Goal: Task Accomplishment & Management: Use online tool/utility

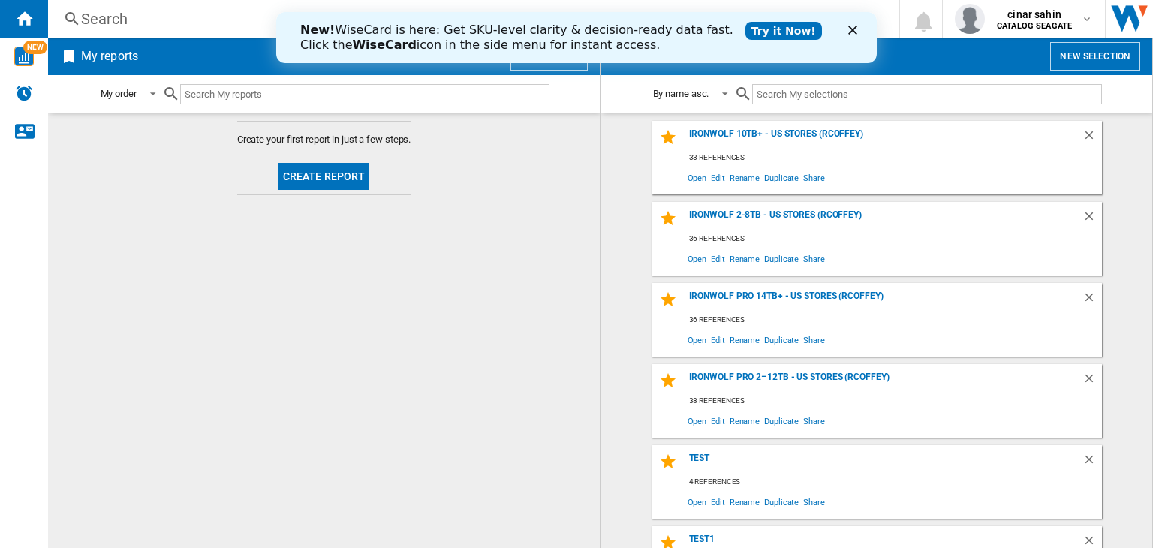
click at [745, 23] on link "Try it Now!" at bounding box center [783, 31] width 77 height 18
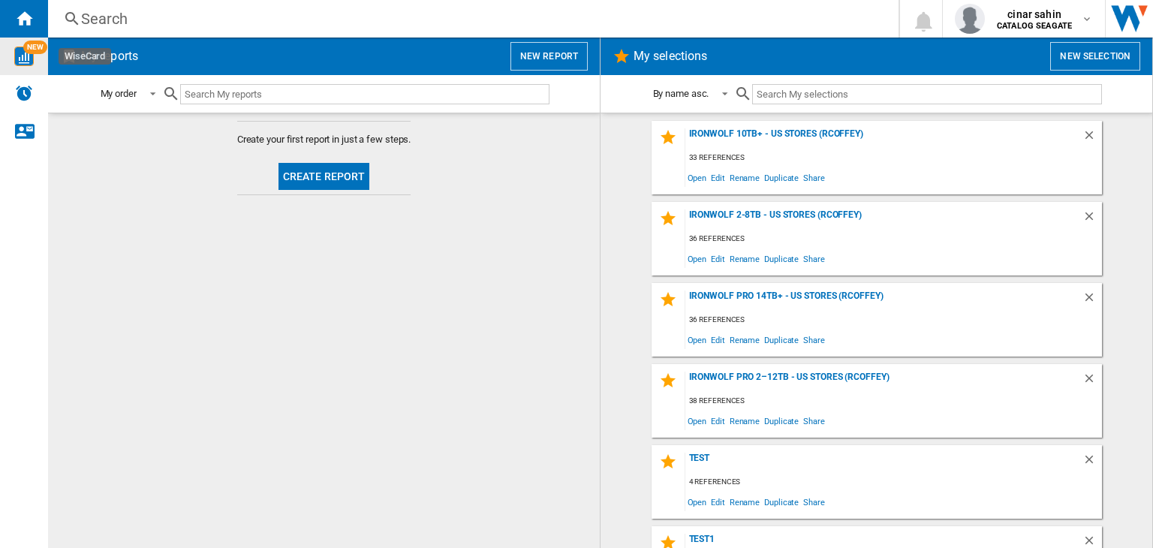
click at [30, 53] on span "NEW" at bounding box center [35, 48] width 24 height 14
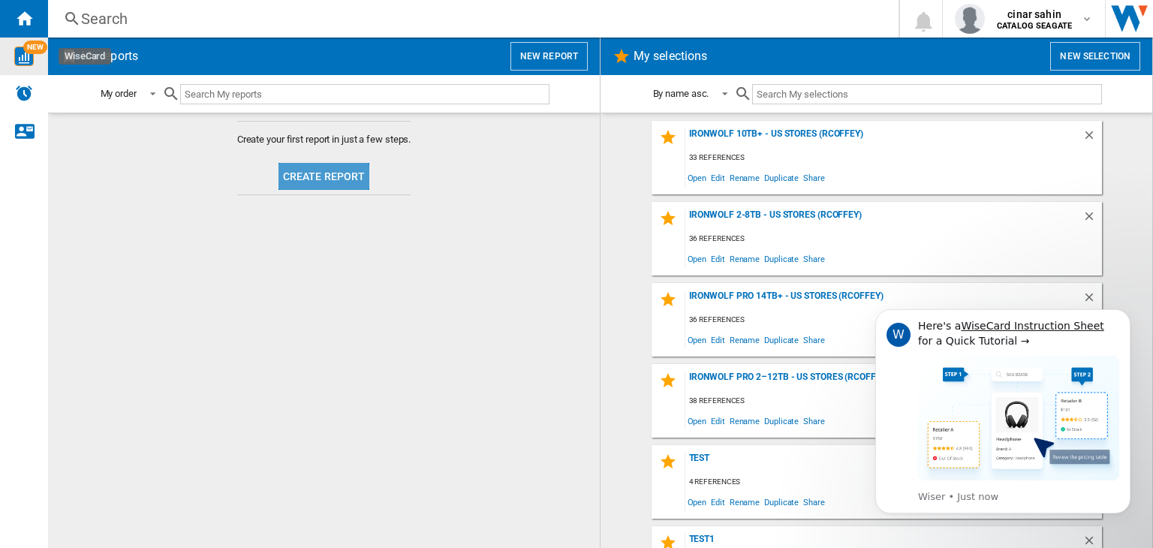
click at [302, 176] on button "Create report" at bounding box center [324, 176] width 92 height 27
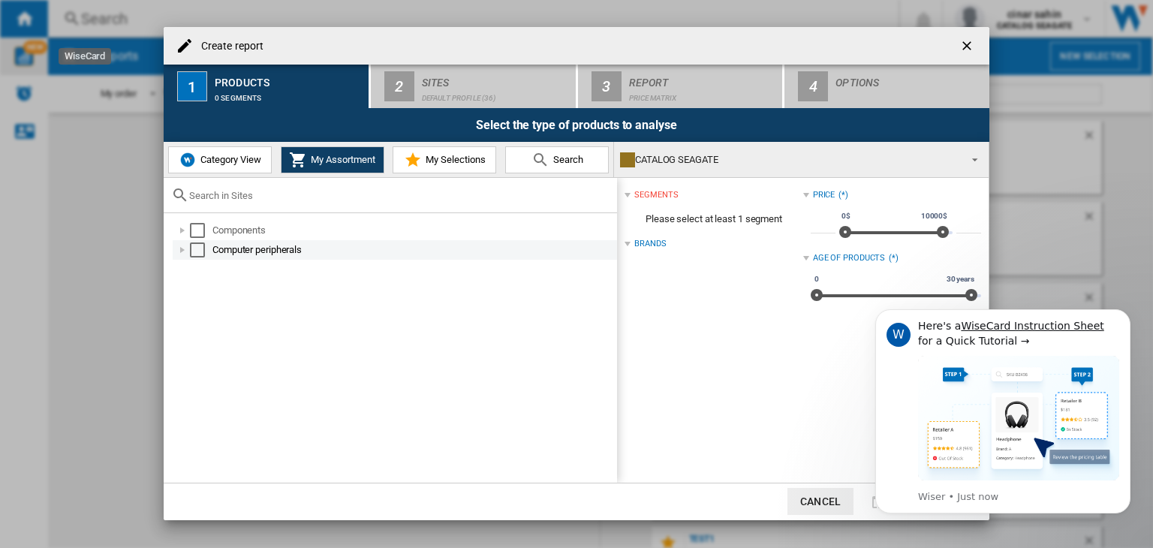
click at [178, 252] on div at bounding box center [182, 249] width 15 height 15
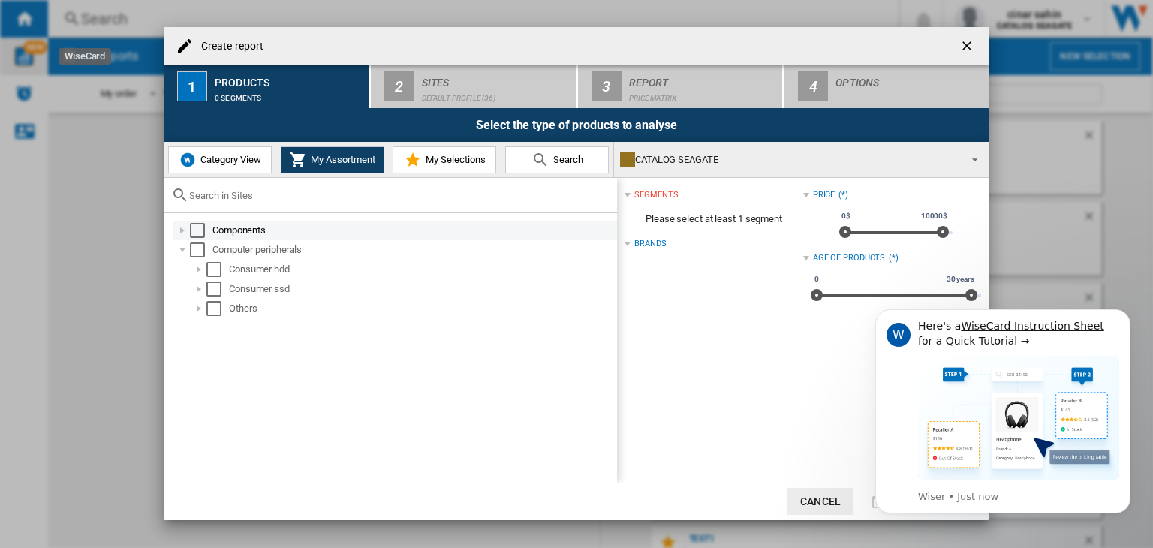
click at [183, 234] on div at bounding box center [182, 230] width 15 height 15
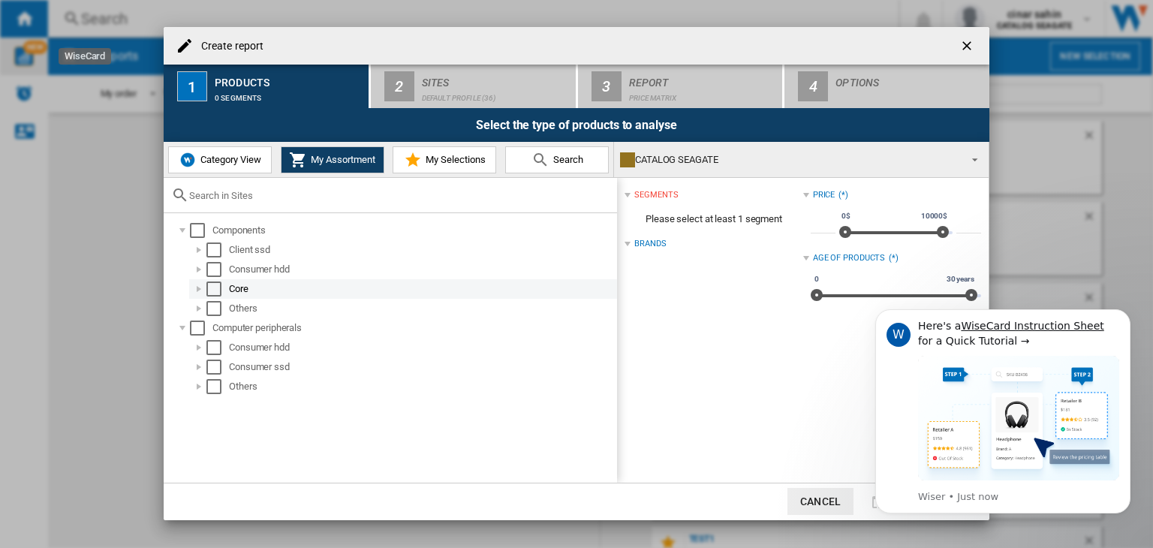
click at [202, 290] on div at bounding box center [198, 288] width 15 height 15
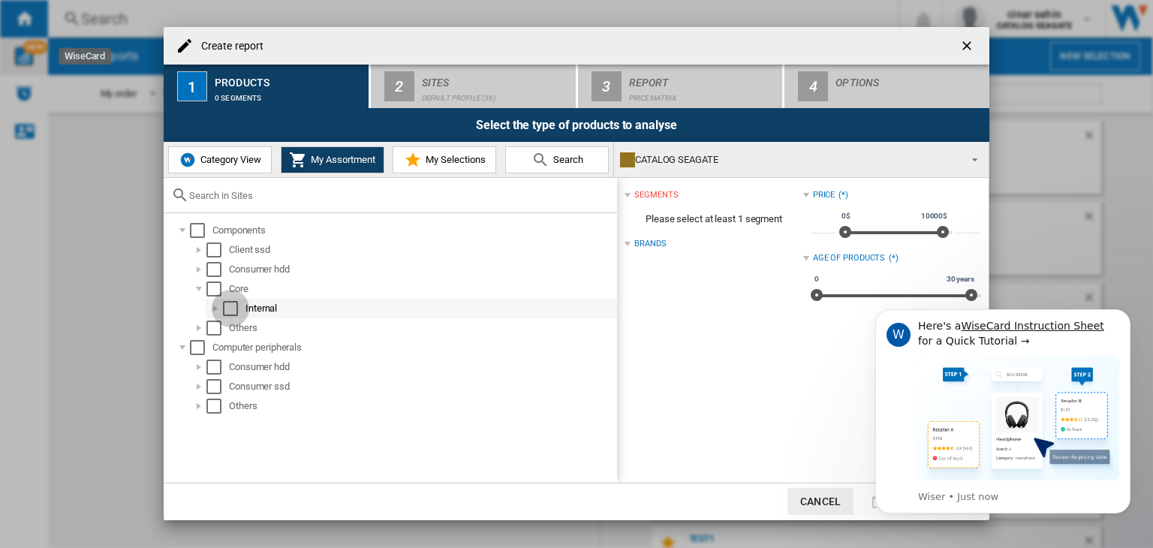
click at [234, 308] on div "Select" at bounding box center [230, 308] width 15 height 15
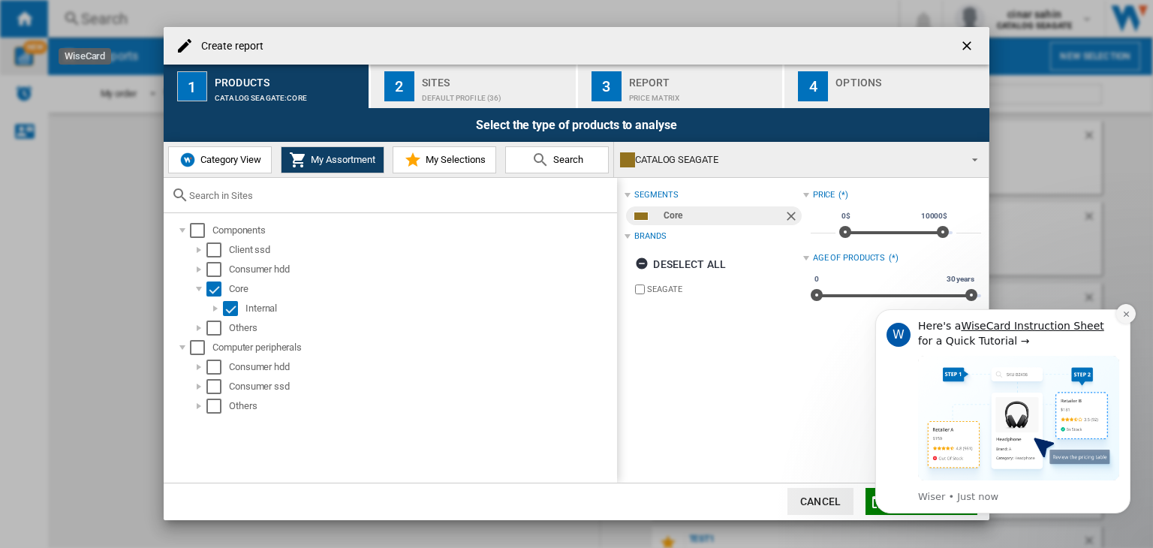
click at [1132, 311] on button "Dismiss notification" at bounding box center [1126, 314] width 20 height 20
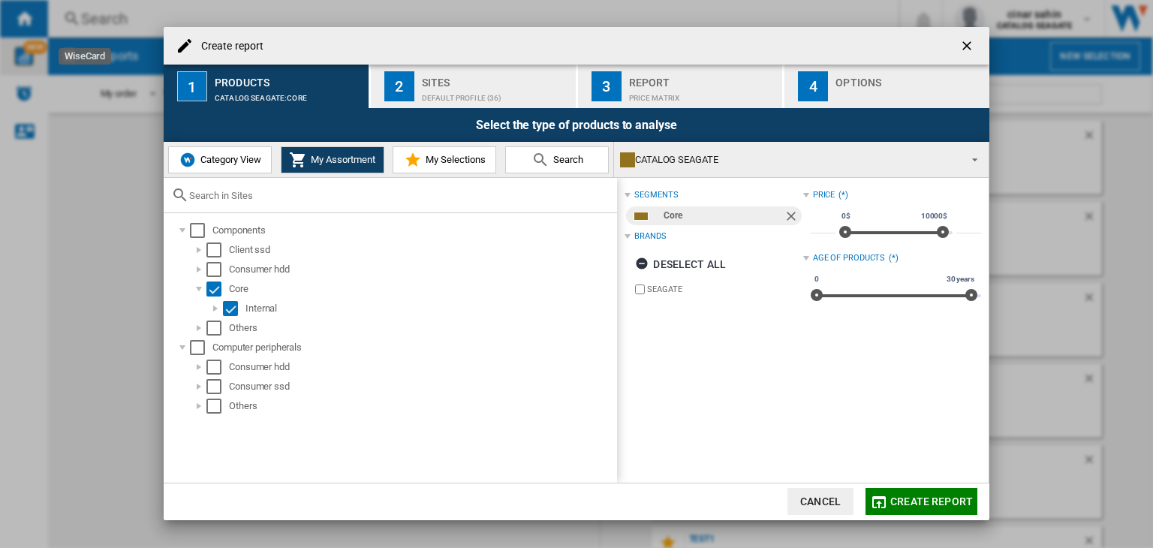
click at [221, 164] on span "Category View" at bounding box center [229, 159] width 65 height 11
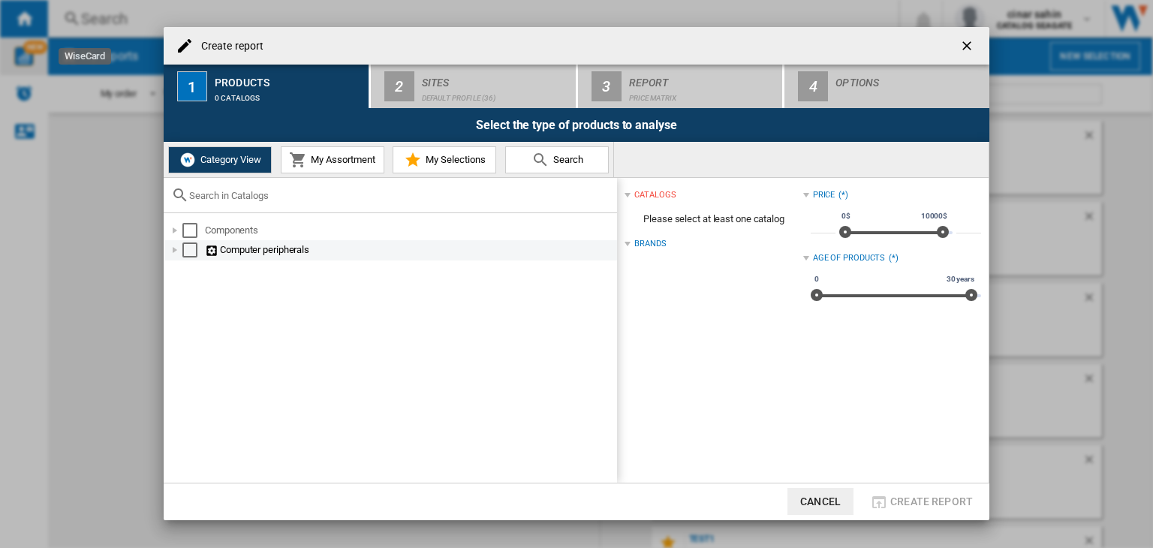
click at [171, 248] on div at bounding box center [174, 249] width 15 height 15
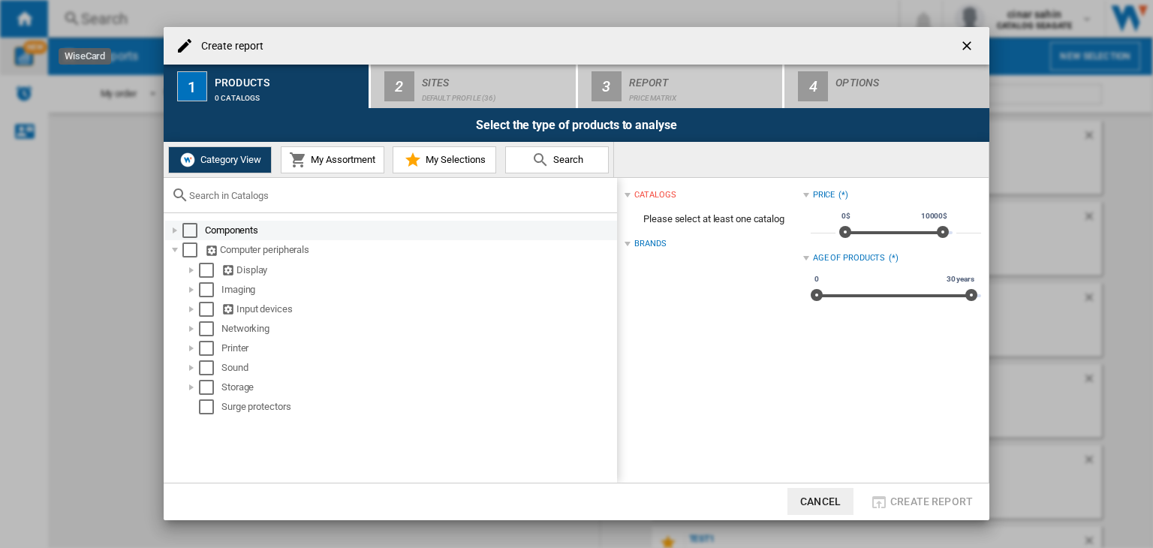
click at [170, 233] on div at bounding box center [174, 230] width 15 height 15
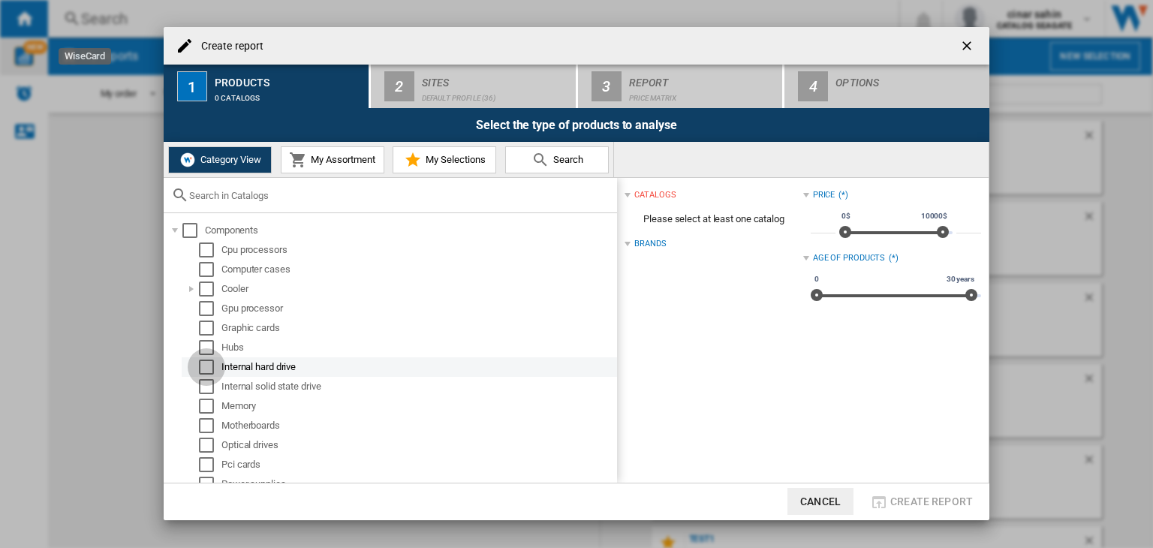
click at [210, 366] on div "Select" at bounding box center [206, 366] width 15 height 15
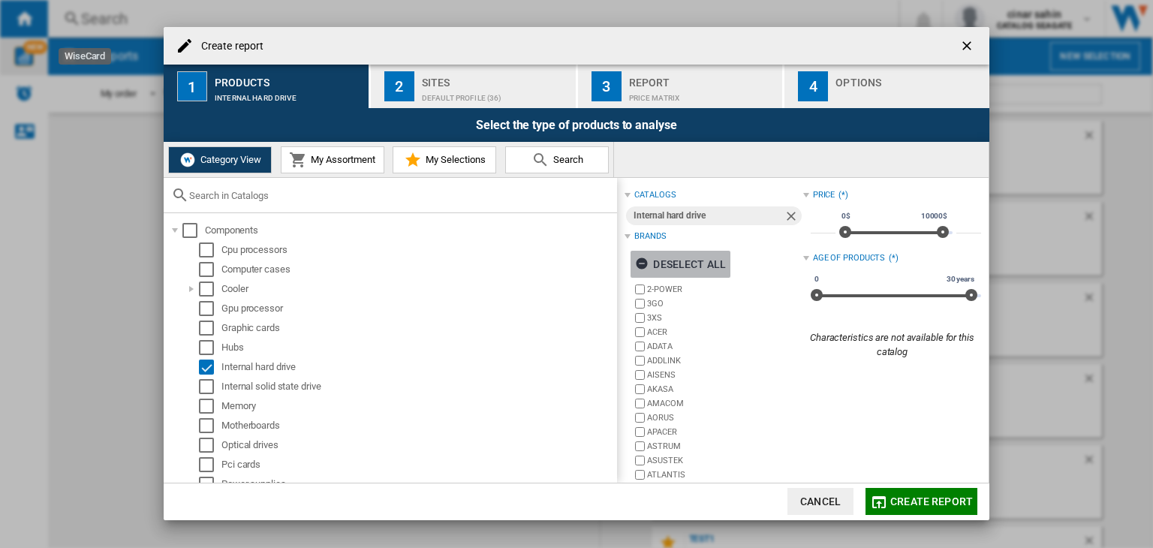
click at [638, 261] on ng-md-icon "button" at bounding box center [644, 266] width 18 height 18
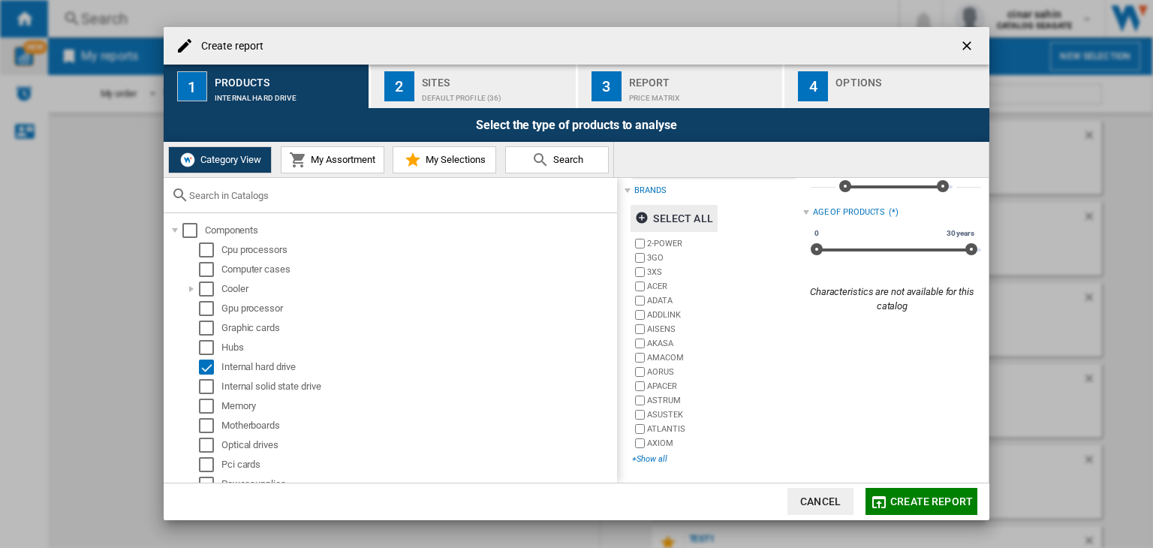
click at [650, 460] on div "+Show all" at bounding box center [717, 458] width 170 height 11
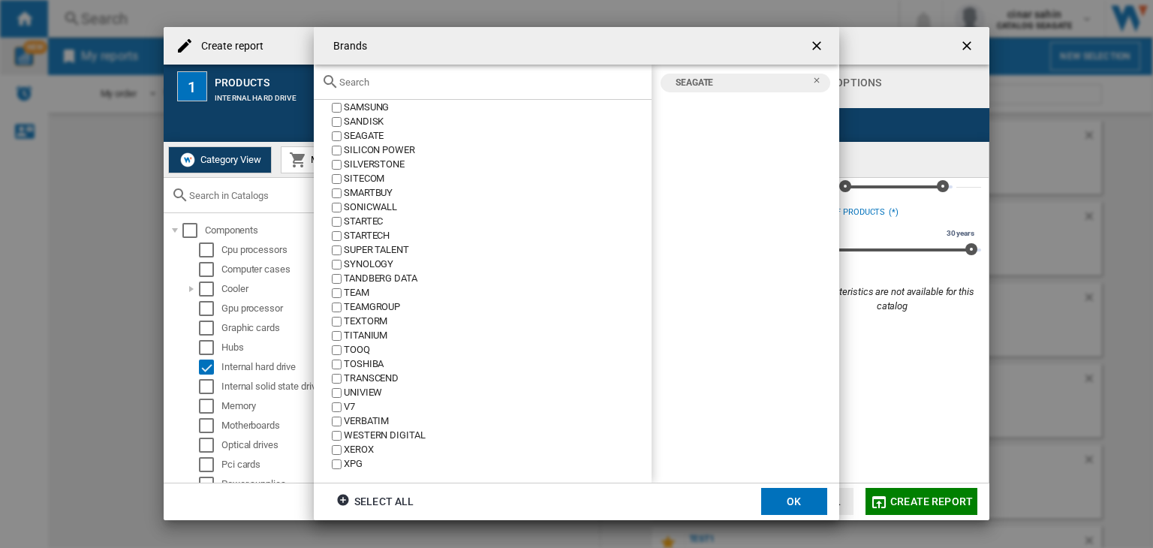
scroll to position [1615, 0]
click at [783, 492] on button "OK" at bounding box center [794, 501] width 66 height 27
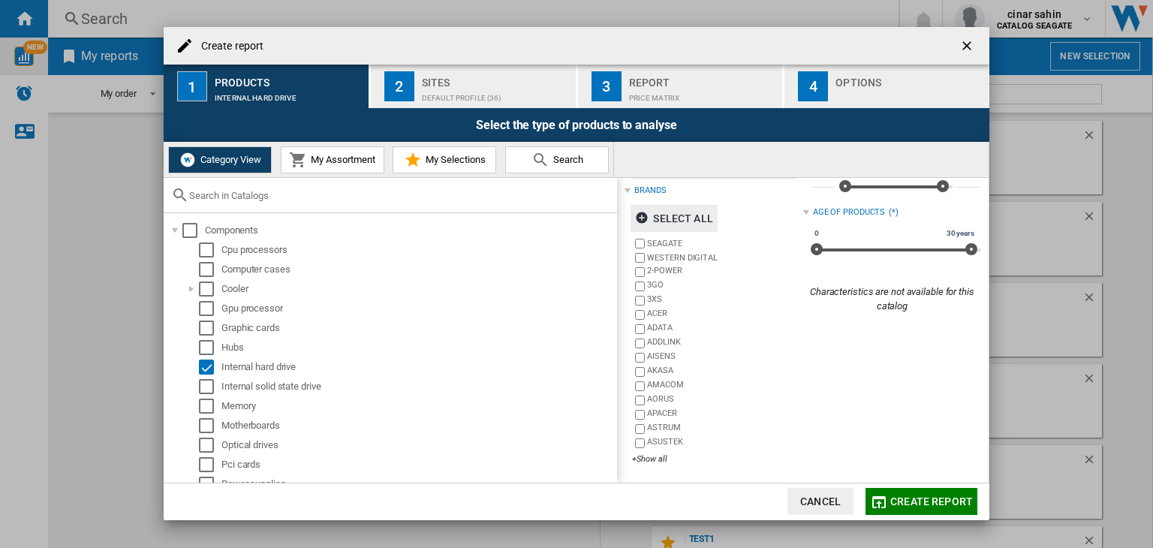
click at [324, 172] on button "My Assortment" at bounding box center [333, 159] width 104 height 27
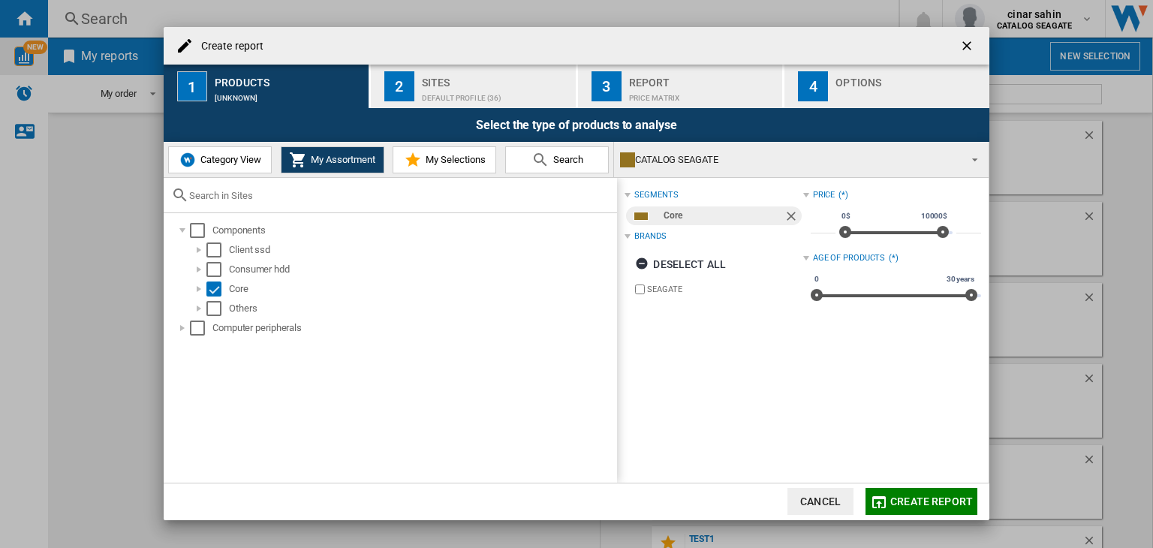
click at [438, 160] on span "My Selections" at bounding box center [454, 159] width 64 height 11
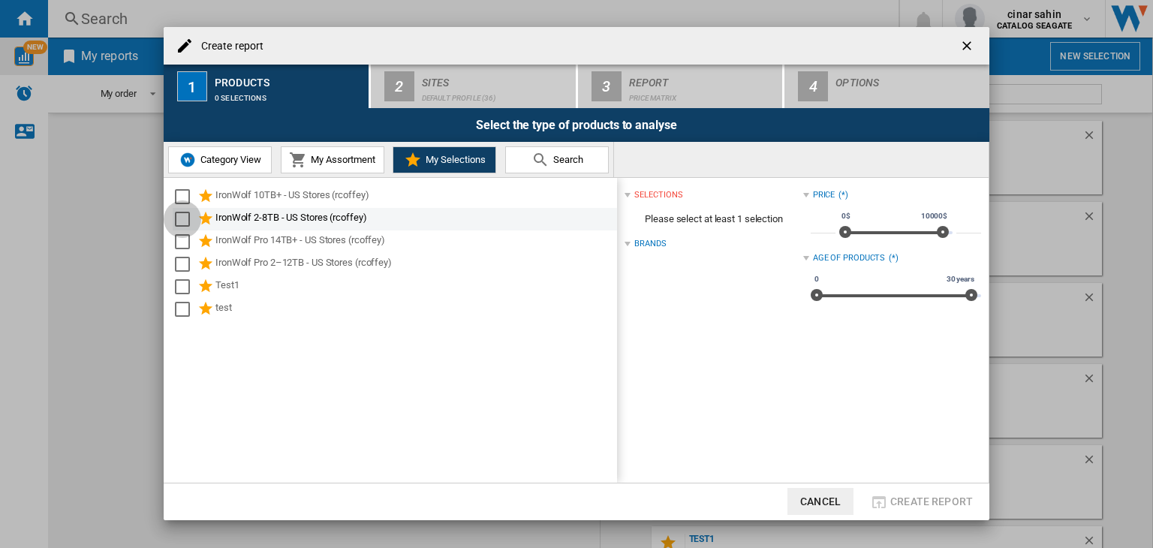
click at [184, 221] on div "Select" at bounding box center [182, 219] width 15 height 15
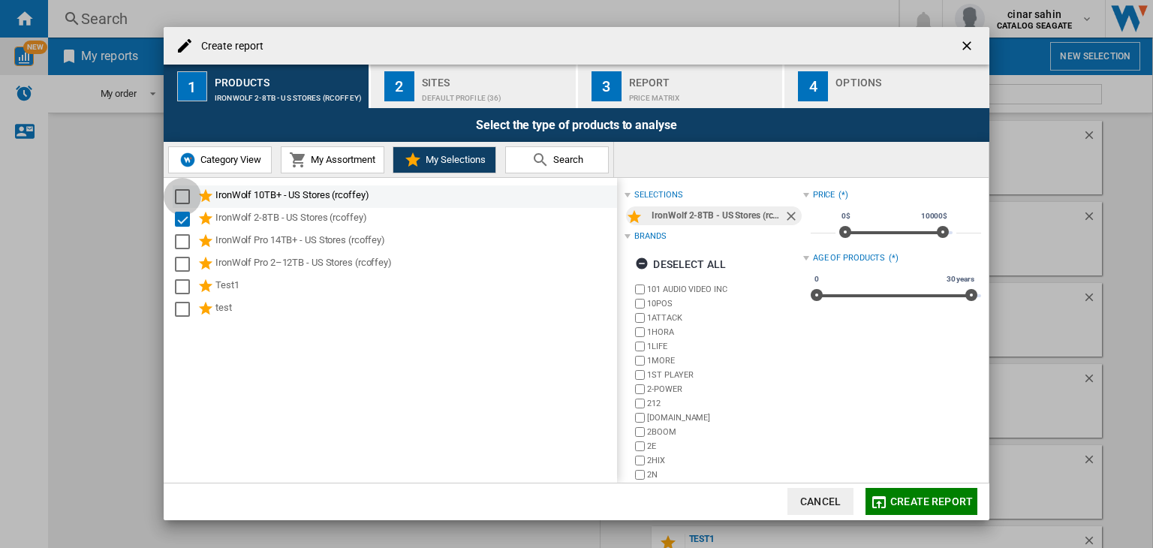
click at [184, 197] on div "Select" at bounding box center [182, 196] width 15 height 15
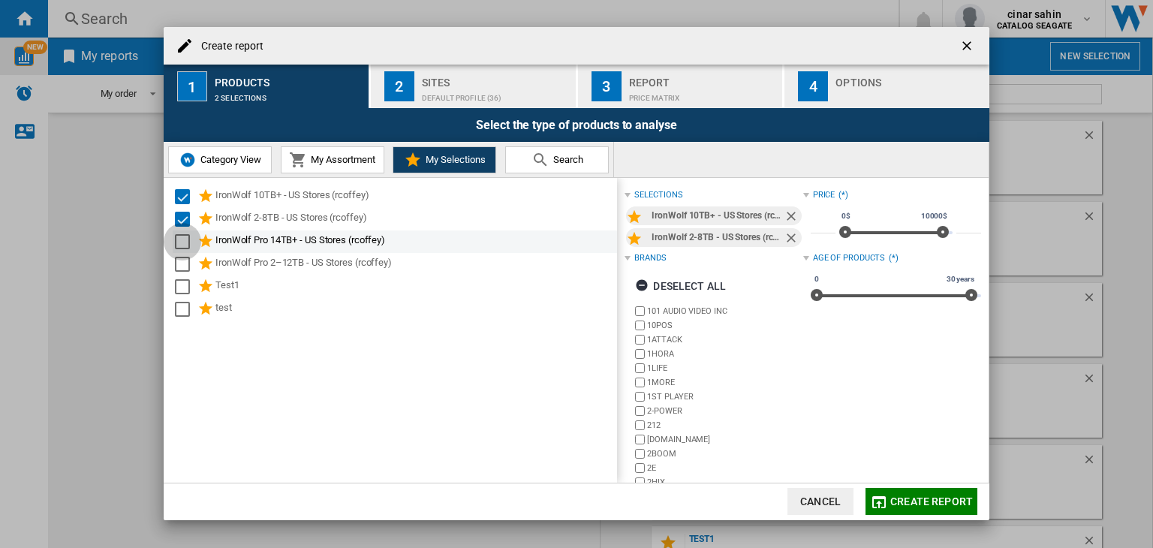
click at [185, 244] on div "Select" at bounding box center [182, 241] width 15 height 15
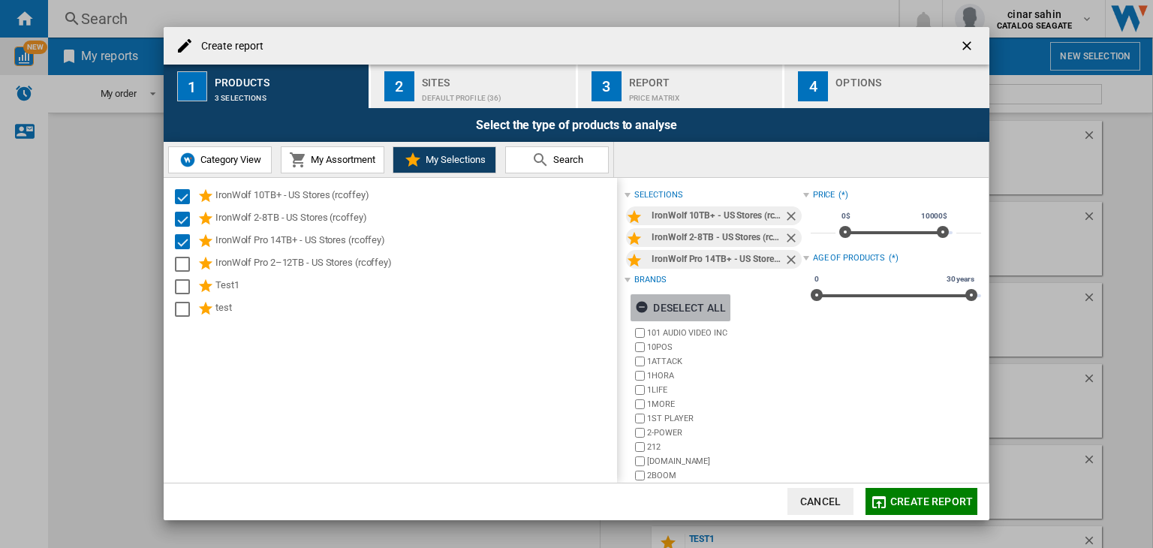
click at [642, 313] on ng-md-icon "button" at bounding box center [644, 309] width 18 height 18
click at [960, 42] on ng-md-icon "getI18NText('BUTTONS.CLOSE_DIALOG')" at bounding box center [968, 47] width 18 height 18
